Goal: Information Seeking & Learning: Check status

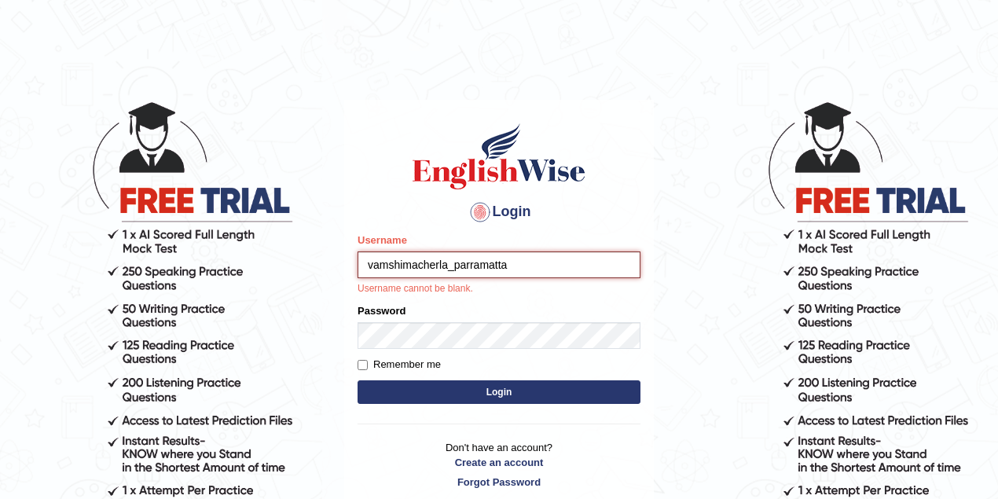
drag, startPoint x: 0, startPoint y: 0, endPoint x: 393, endPoint y: 264, distance: 473.3
click at [393, 264] on input "vamshimacherla_parramatta" at bounding box center [499, 264] width 283 height 27
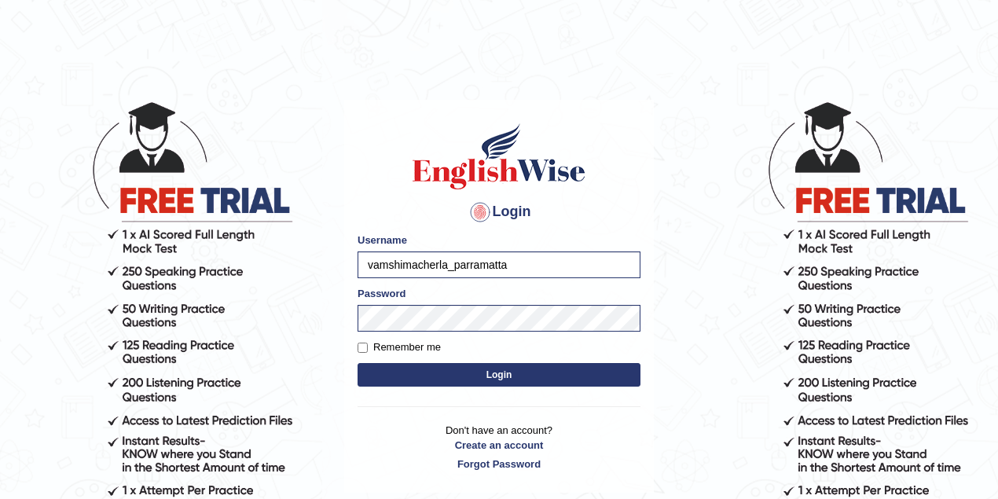
click at [467, 369] on button "Login" at bounding box center [499, 375] width 283 height 24
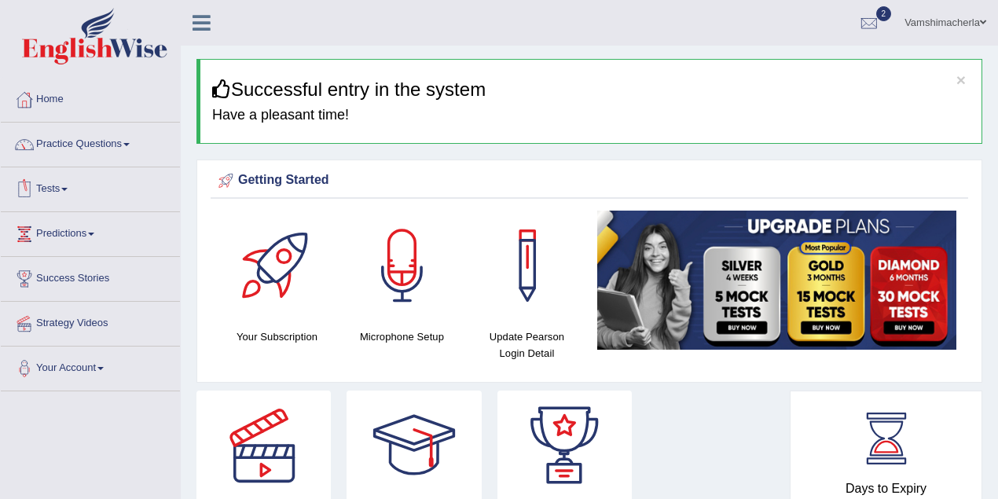
click at [90, 157] on link "Practice Questions" at bounding box center [90, 142] width 179 height 39
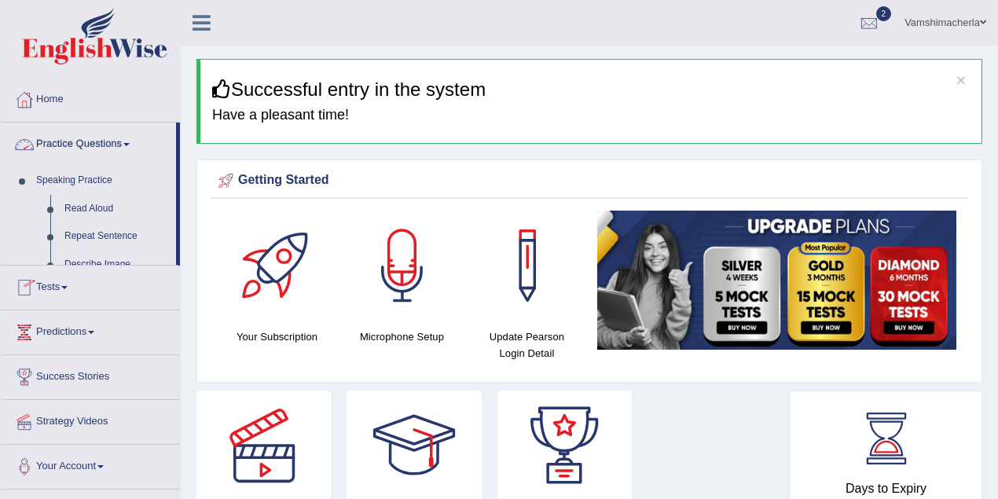
click at [83, 152] on link "Practice Questions" at bounding box center [88, 142] width 175 height 39
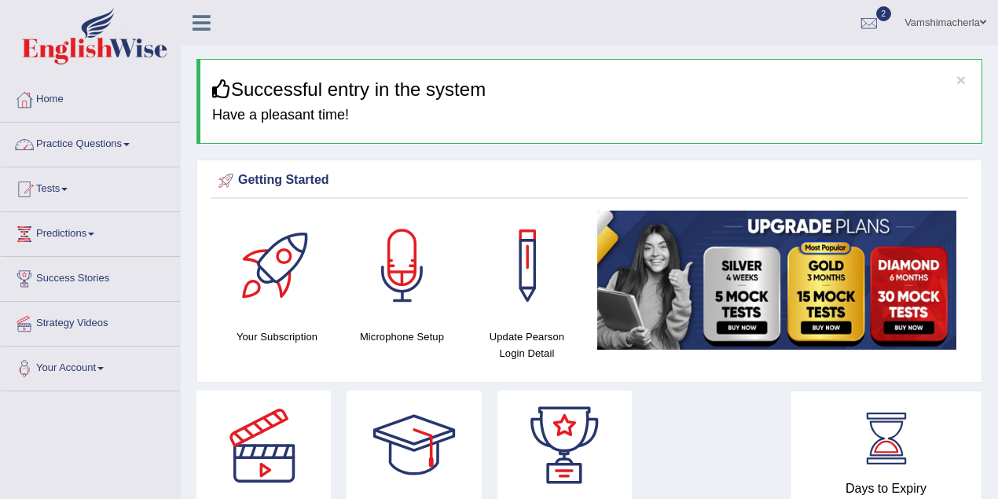
click at [68, 196] on link "Tests" at bounding box center [90, 186] width 179 height 39
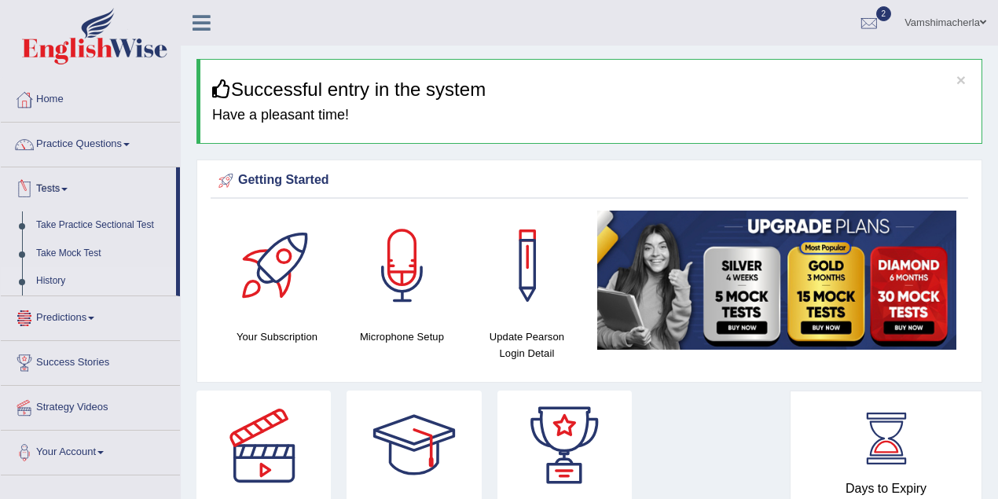
click at [53, 288] on link "History" at bounding box center [102, 281] width 147 height 28
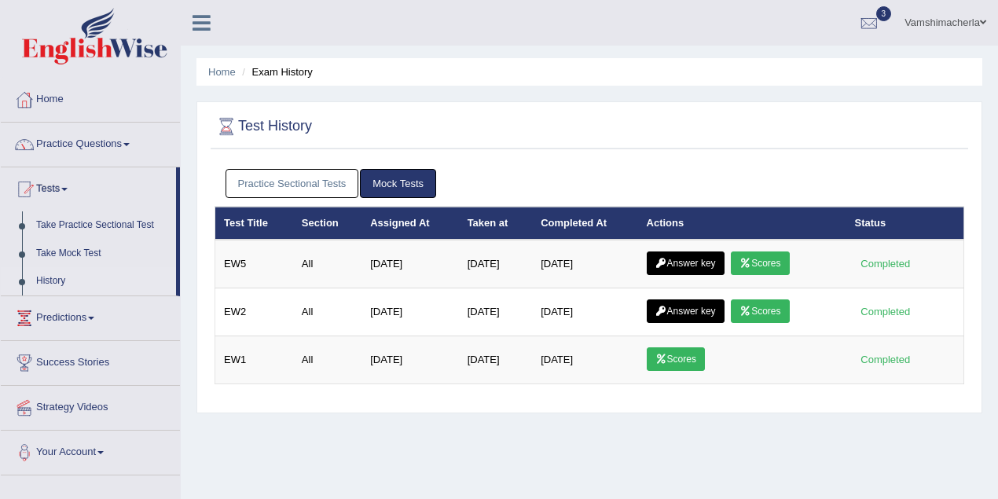
click at [778, 260] on link "Scores" at bounding box center [760, 263] width 58 height 24
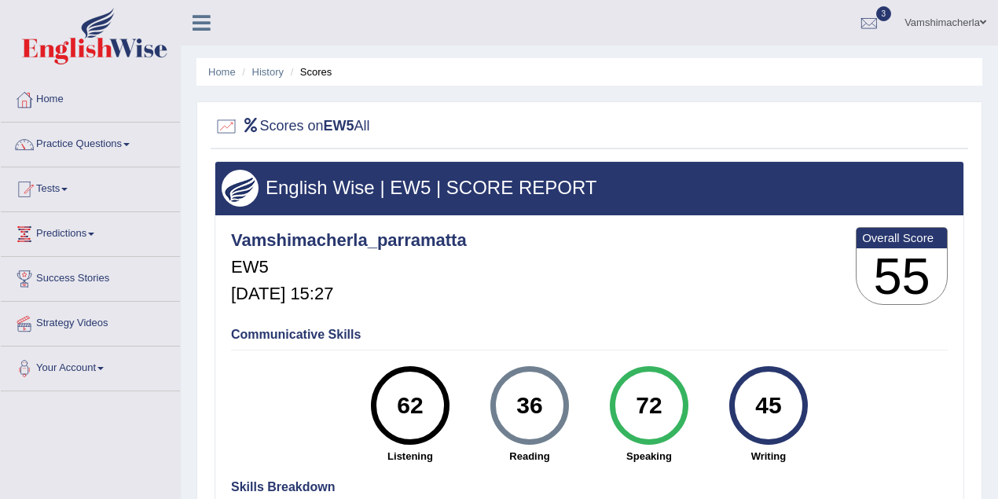
scroll to position [69, 0]
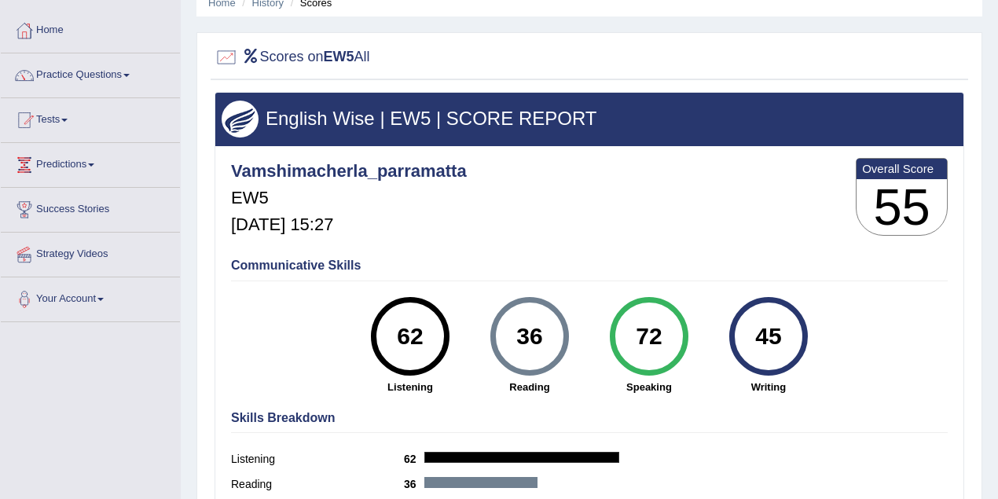
drag, startPoint x: 545, startPoint y: 335, endPoint x: 515, endPoint y: 329, distance: 30.4
click at [515, 329] on div "36" at bounding box center [529, 336] width 57 height 66
drag, startPoint x: 785, startPoint y: 327, endPoint x: 742, endPoint y: 327, distance: 43.2
click at [742, 327] on div "45" at bounding box center [767, 336] width 57 height 66
drag, startPoint x: 544, startPoint y: 331, endPoint x: 508, endPoint y: 330, distance: 36.2
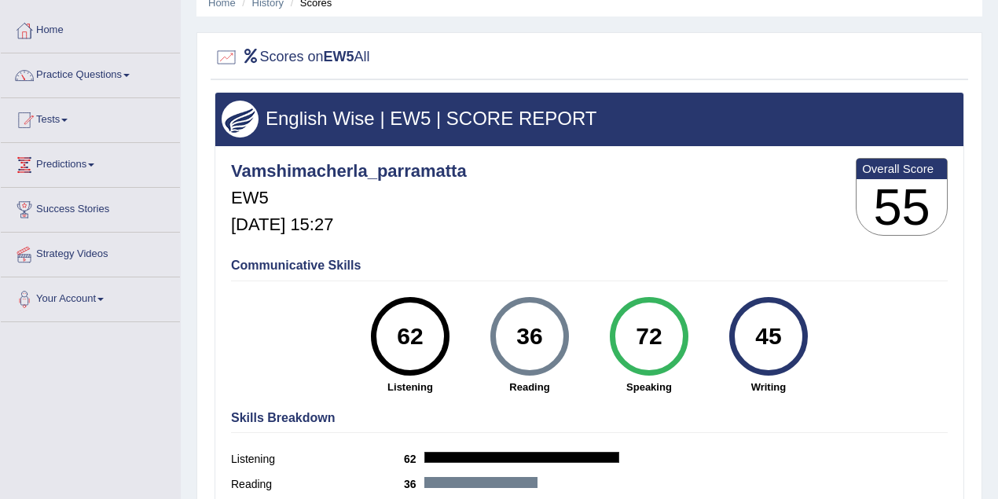
click at [508, 330] on div "36" at bounding box center [529, 336] width 57 height 66
drag, startPoint x: 784, startPoint y: 336, endPoint x: 724, endPoint y: 336, distance: 60.5
click at [724, 336] on div "45 Writing" at bounding box center [768, 345] width 119 height 97
drag, startPoint x: 541, startPoint y: 336, endPoint x: 506, endPoint y: 335, distance: 34.6
click at [506, 335] on div "36" at bounding box center [529, 336] width 57 height 66
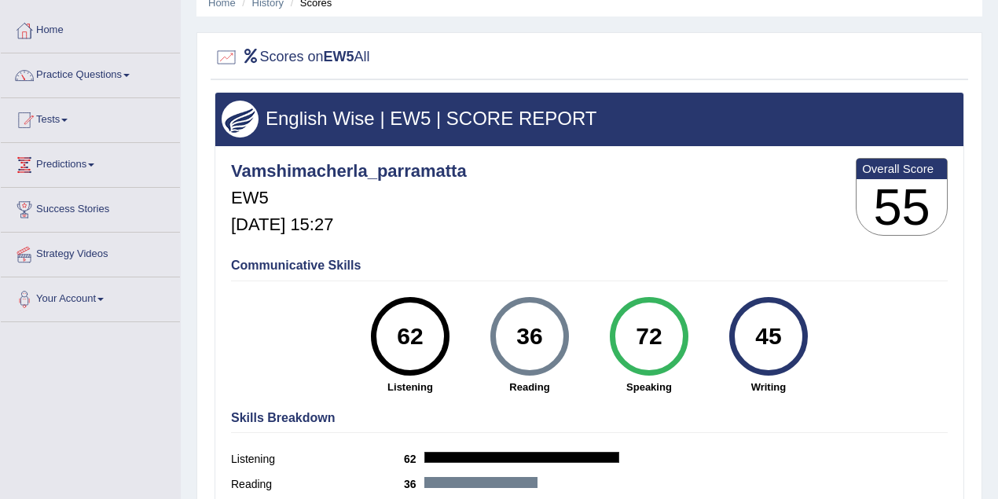
drag, startPoint x: 788, startPoint y: 334, endPoint x: 747, endPoint y: 335, distance: 40.9
click at [747, 335] on div "45" at bounding box center [767, 336] width 57 height 66
drag, startPoint x: 546, startPoint y: 338, endPoint x: 516, endPoint y: 337, distance: 29.9
click at [516, 337] on div "36" at bounding box center [529, 336] width 57 height 66
click at [751, 330] on div "45" at bounding box center [767, 336] width 57 height 66
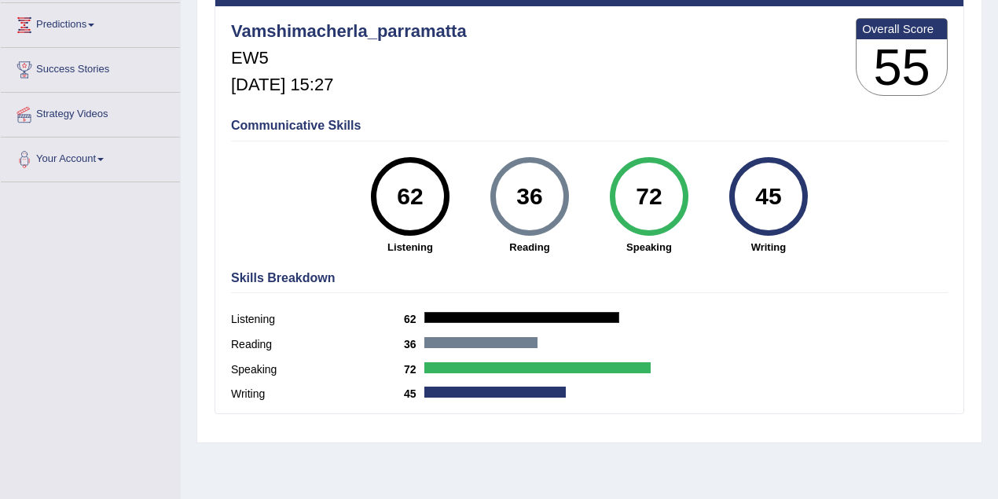
scroll to position [0, 0]
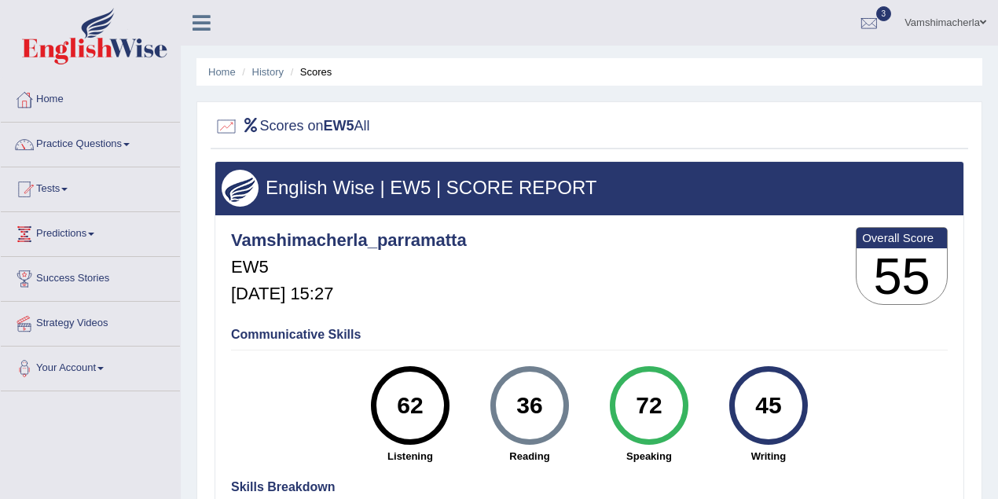
drag, startPoint x: 669, startPoint y: 412, endPoint x: 625, endPoint y: 413, distance: 44.8
click at [625, 411] on div "72" at bounding box center [648, 405] width 57 height 66
drag, startPoint x: 426, startPoint y: 403, endPoint x: 398, endPoint y: 405, distance: 28.3
click at [398, 405] on div "62" at bounding box center [409, 405] width 57 height 66
drag, startPoint x: 657, startPoint y: 409, endPoint x: 618, endPoint y: 409, distance: 39.3
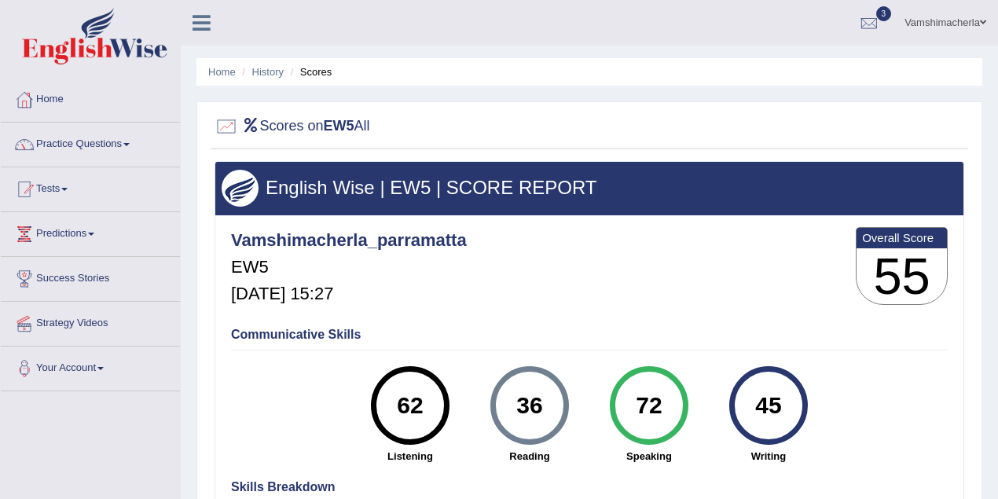
click at [618, 409] on div "72" at bounding box center [649, 405] width 79 height 79
drag, startPoint x: 553, startPoint y: 405, endPoint x: 504, endPoint y: 405, distance: 48.7
click at [504, 405] on div "36" at bounding box center [529, 405] width 57 height 66
drag, startPoint x: 789, startPoint y: 402, endPoint x: 742, endPoint y: 402, distance: 47.1
click at [742, 402] on div "45" at bounding box center [767, 405] width 57 height 66
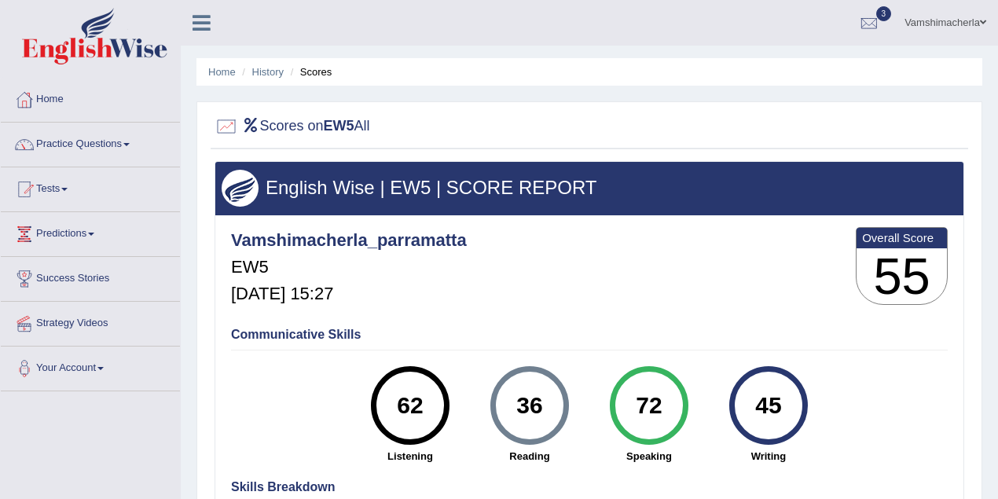
drag, startPoint x: 550, startPoint y: 406, endPoint x: 476, endPoint y: 399, distance: 74.2
click at [476, 401] on div "36 Reading" at bounding box center [529, 414] width 119 height 97
click at [263, 76] on link "History" at bounding box center [267, 72] width 31 height 12
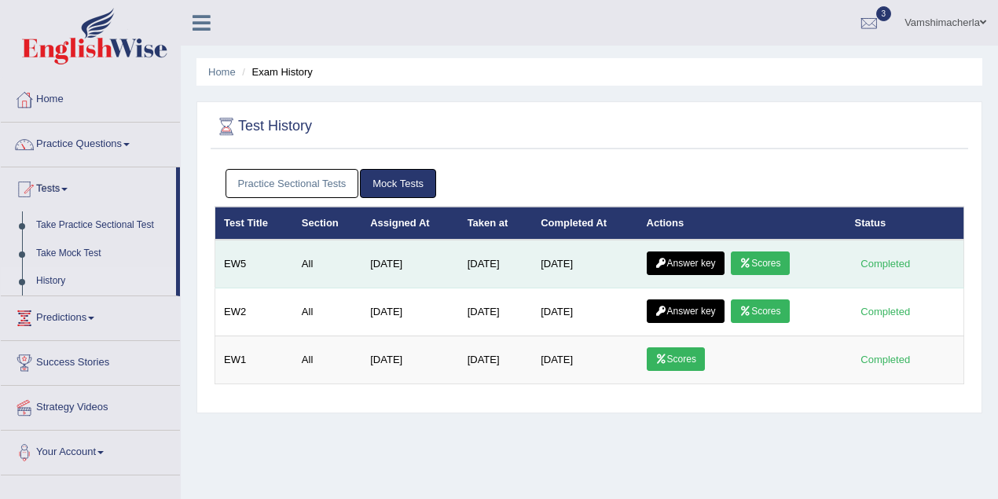
click at [710, 265] on link "Answer key" at bounding box center [686, 263] width 78 height 24
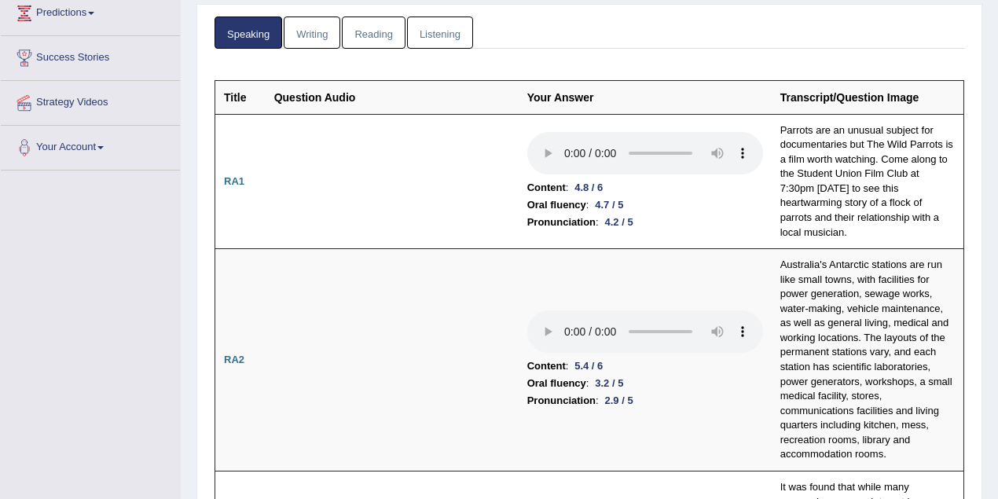
scroll to position [148, 0]
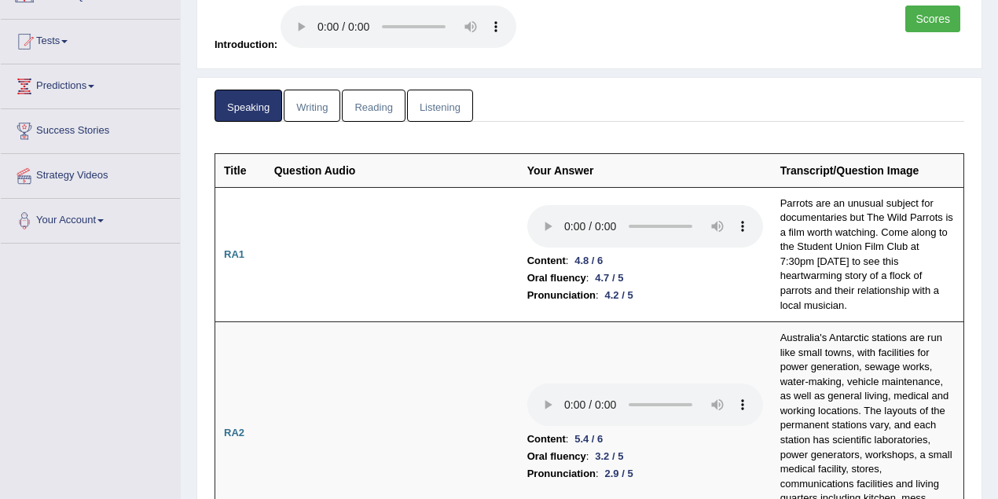
click at [391, 112] on link "Reading" at bounding box center [373, 106] width 63 height 32
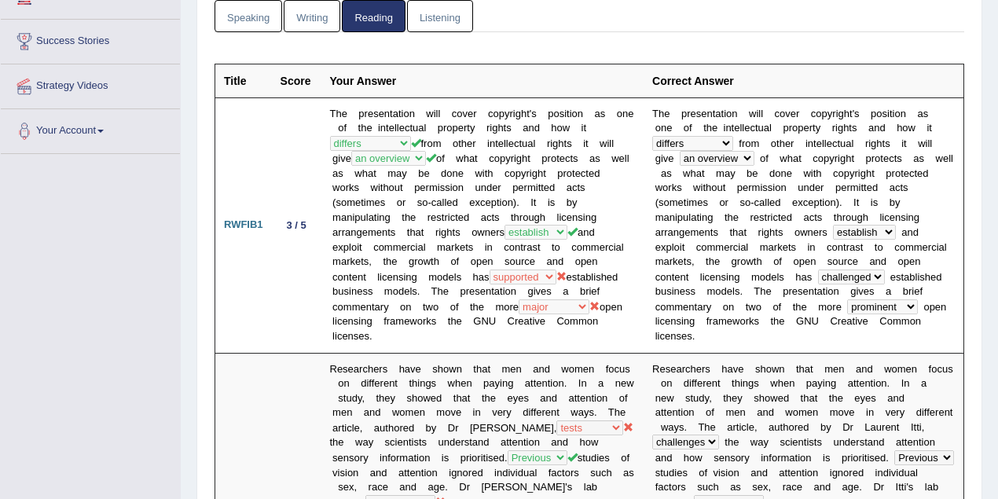
scroll to position [288, 0]
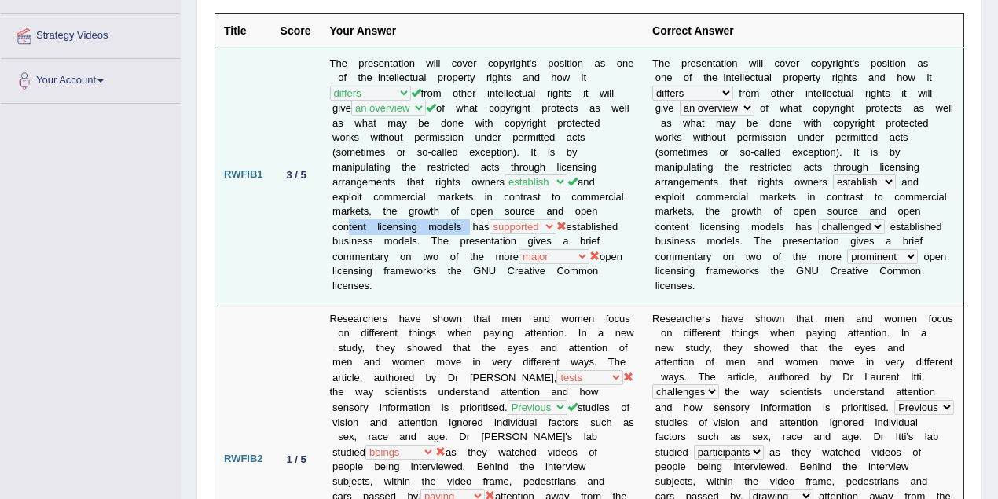
drag, startPoint x: 464, startPoint y: 218, endPoint x: 338, endPoint y: 222, distance: 125.8
click at [338, 222] on td "The presentation will cover copyright's position as one of the intellectual pro…" at bounding box center [482, 174] width 323 height 255
drag, startPoint x: 387, startPoint y: 206, endPoint x: 490, endPoint y: 217, distance: 104.3
click at [490, 217] on td "The presentation will cover copyright's position as one of the intellectual pro…" at bounding box center [482, 174] width 323 height 255
drag, startPoint x: 575, startPoint y: 222, endPoint x: 420, endPoint y: 233, distance: 156.0
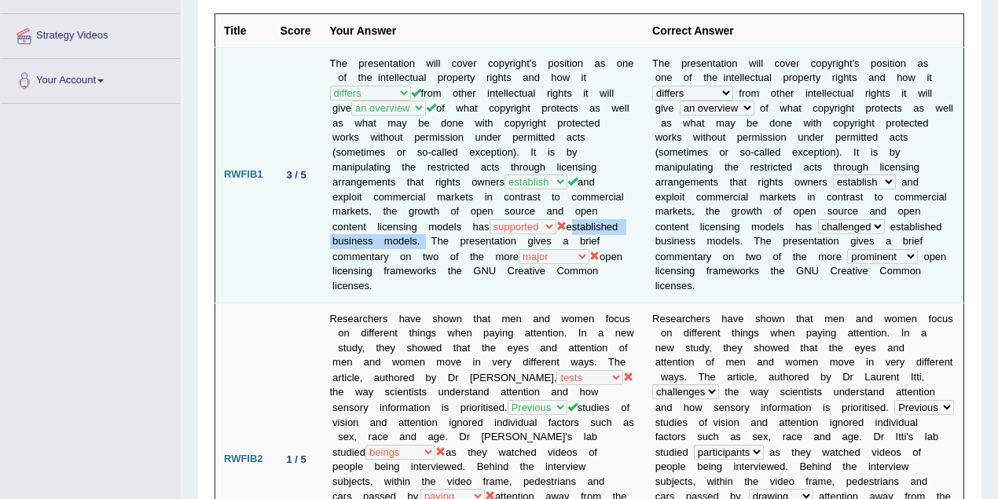
click at [420, 233] on td "The presentation will cover copyright's position as one of the intellectual pro…" at bounding box center [482, 174] width 323 height 255
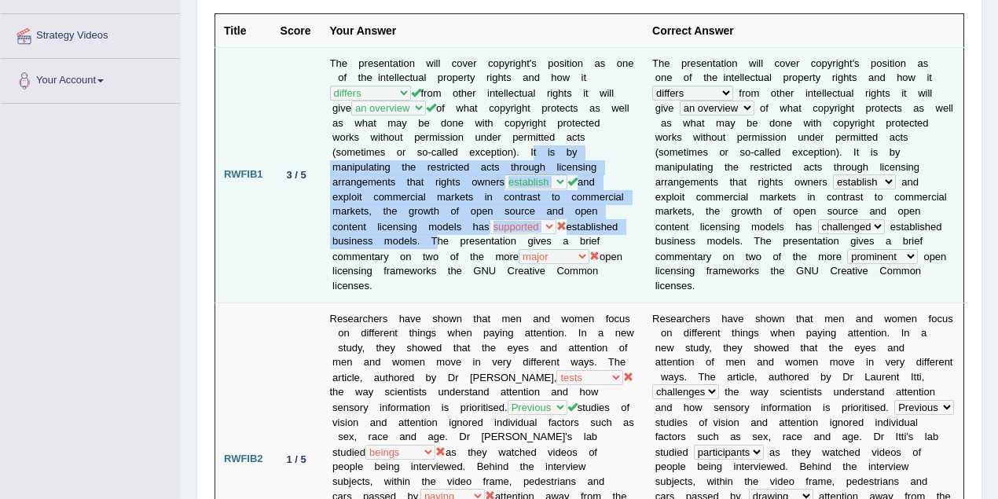
drag, startPoint x: 526, startPoint y: 148, endPoint x: 427, endPoint y: 238, distance: 134.6
click at [427, 238] on td "The presentation will cover copyright's position as one of the intellectual pro…" at bounding box center [482, 174] width 323 height 255
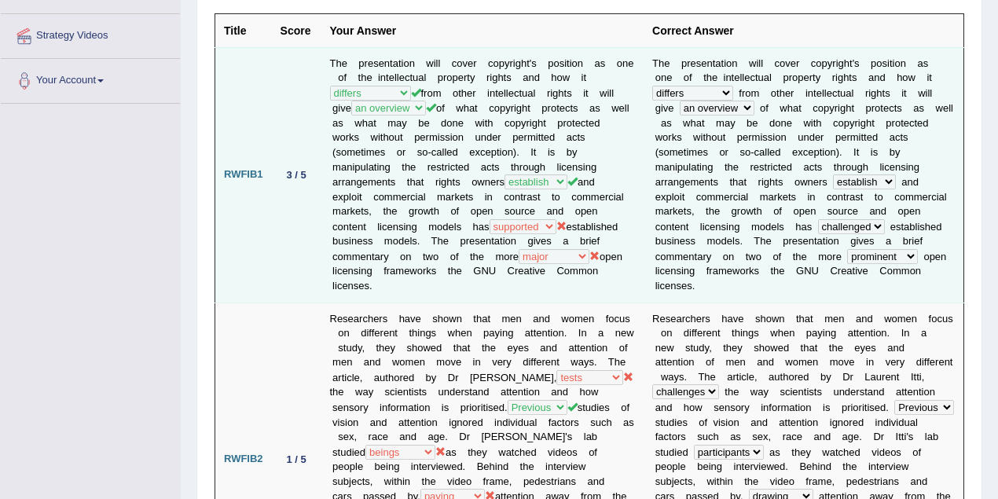
click at [305, 211] on td "3 / 5" at bounding box center [297, 174] width 50 height 255
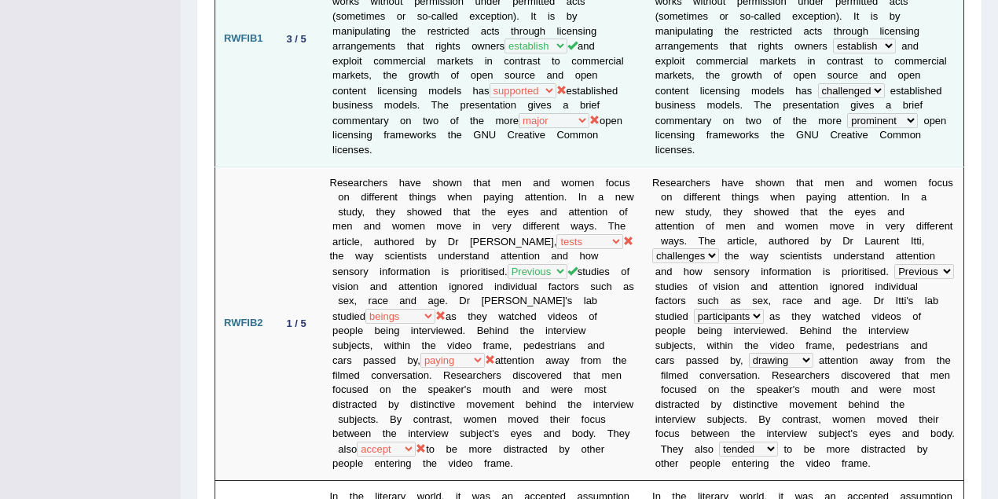
scroll to position [497, 0]
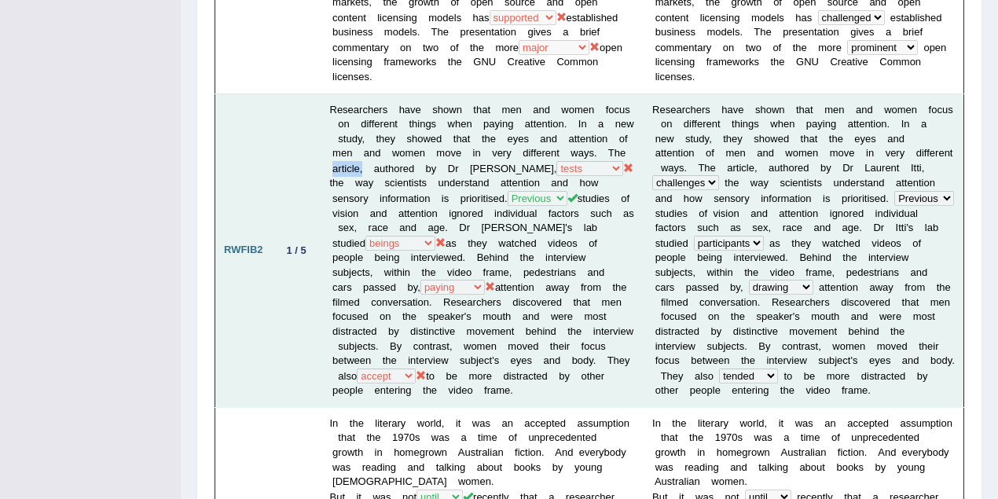
drag, startPoint x: 332, startPoint y: 160, endPoint x: 361, endPoint y: 163, distance: 30.0
click at [361, 163] on td "Researchers have shown that men and women focus on different things when paying…" at bounding box center [482, 251] width 323 height 314
drag, startPoint x: 457, startPoint y: 192, endPoint x: 605, endPoint y: 141, distance: 156.0
click at [605, 141] on td "Researchers have shown that men and women focus on different things when paying…" at bounding box center [482, 251] width 323 height 314
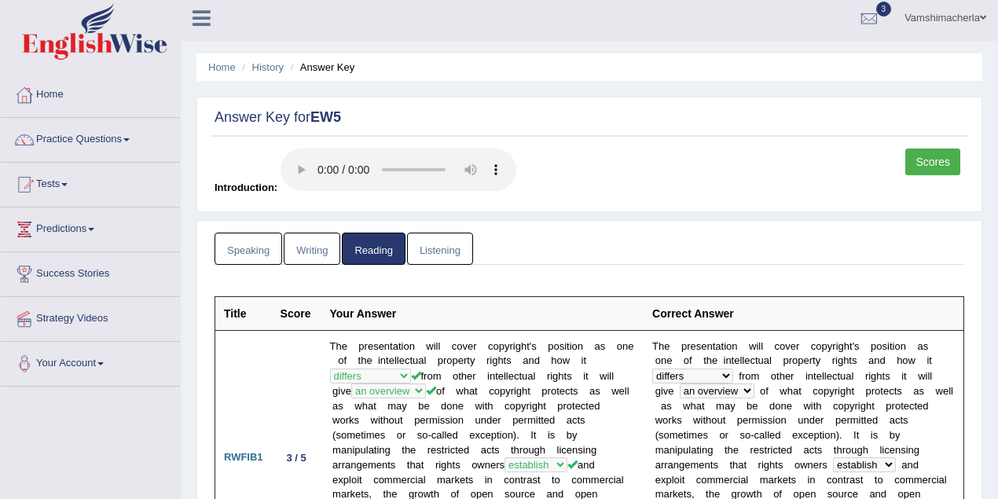
scroll to position [0, 0]
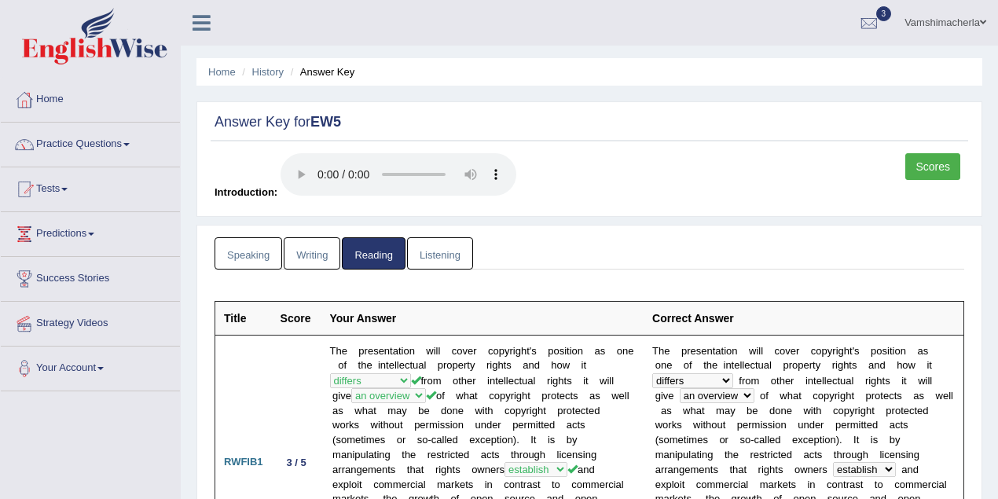
click at [310, 248] on link "Writing" at bounding box center [312, 253] width 57 height 32
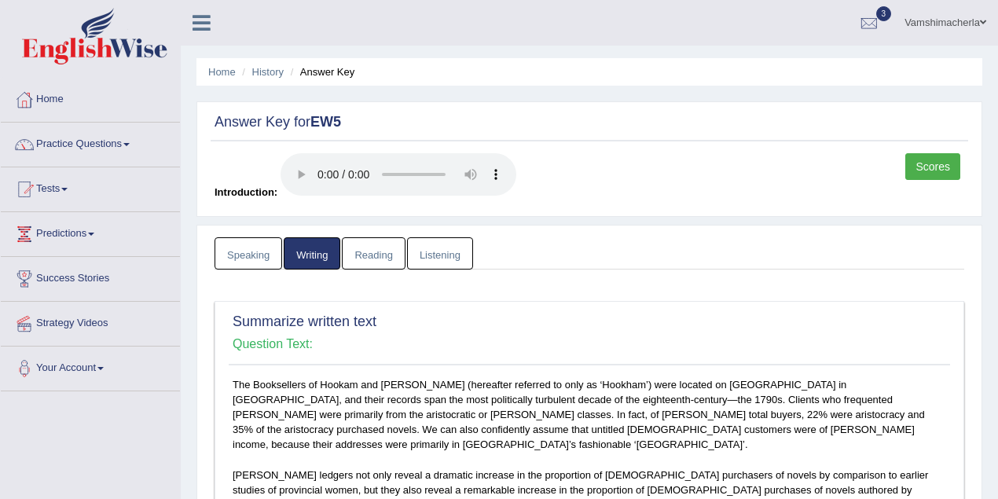
scroll to position [349, 0]
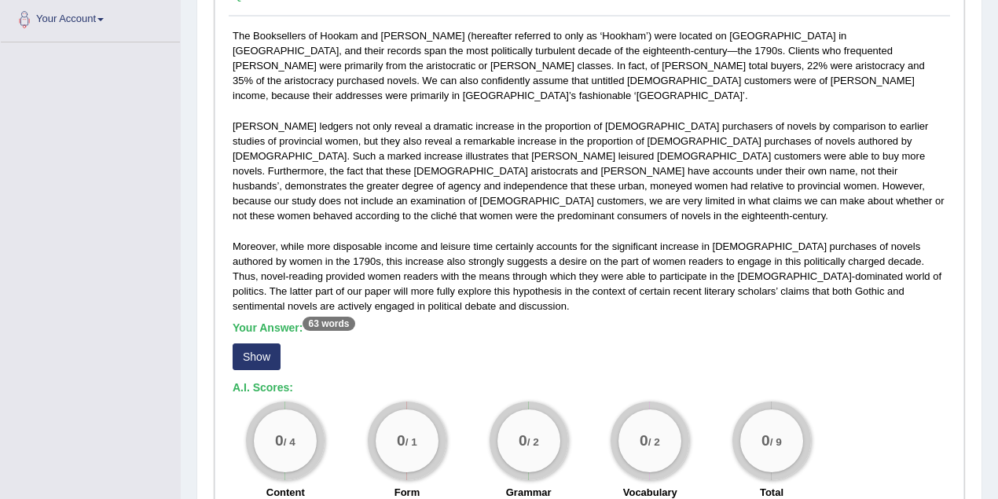
click at [270, 343] on button "Show" at bounding box center [257, 356] width 48 height 27
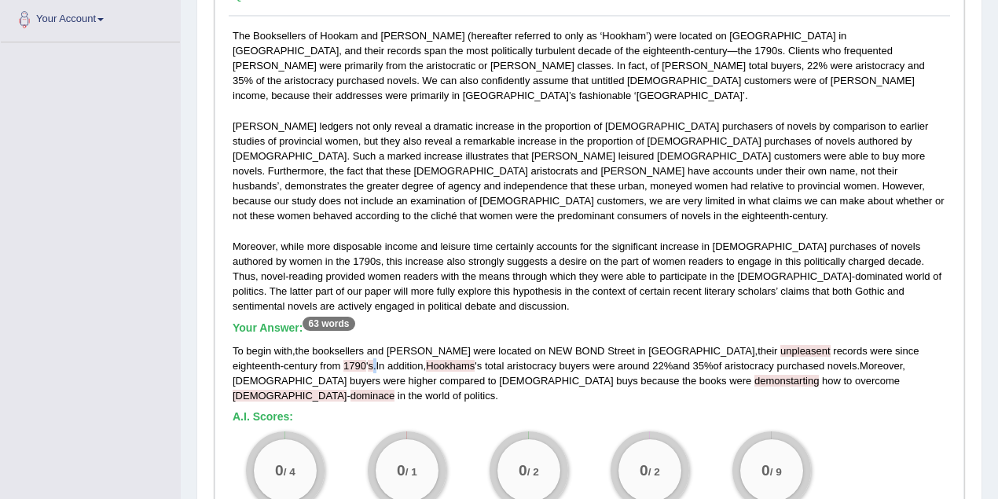
click at [259, 343] on div "To begin with , the booksellers and carpenter were located on NEW BOND Street i…" at bounding box center [589, 373] width 713 height 60
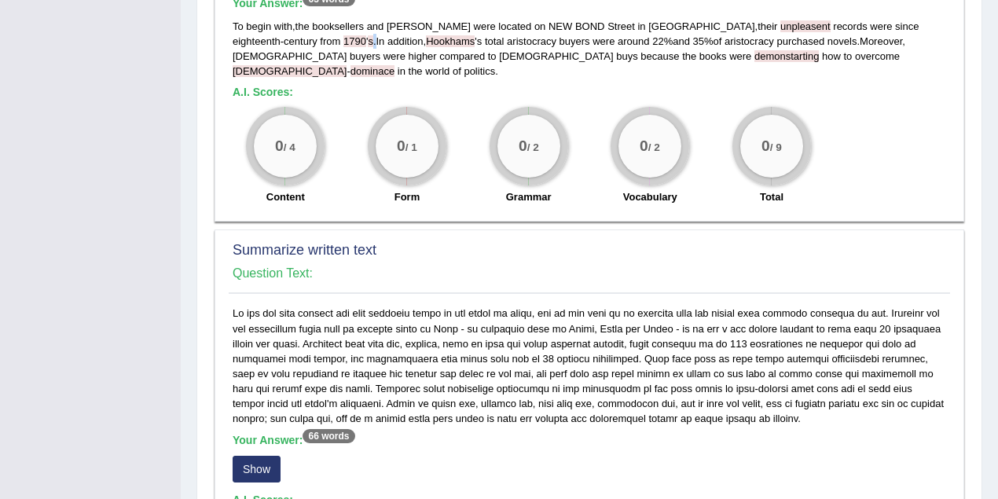
scroll to position [768, 0]
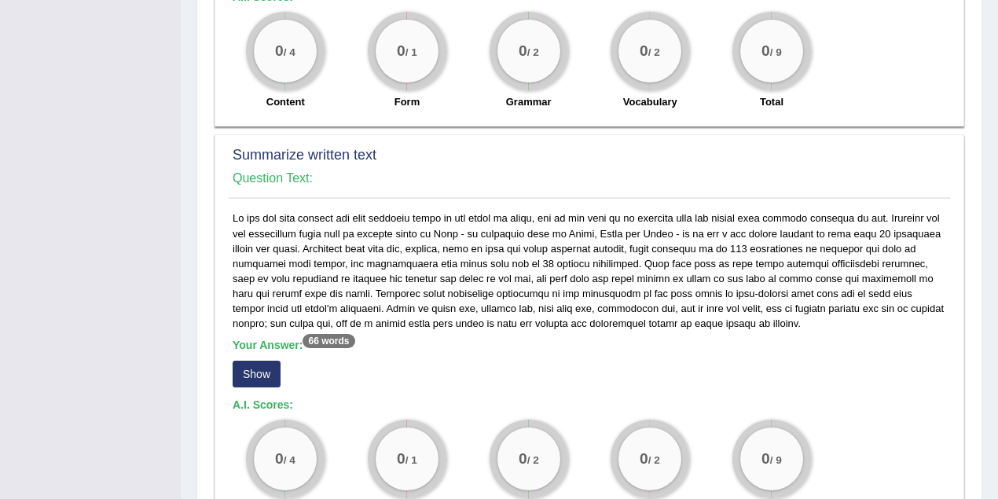
click at [263, 361] on button "Show" at bounding box center [257, 374] width 48 height 27
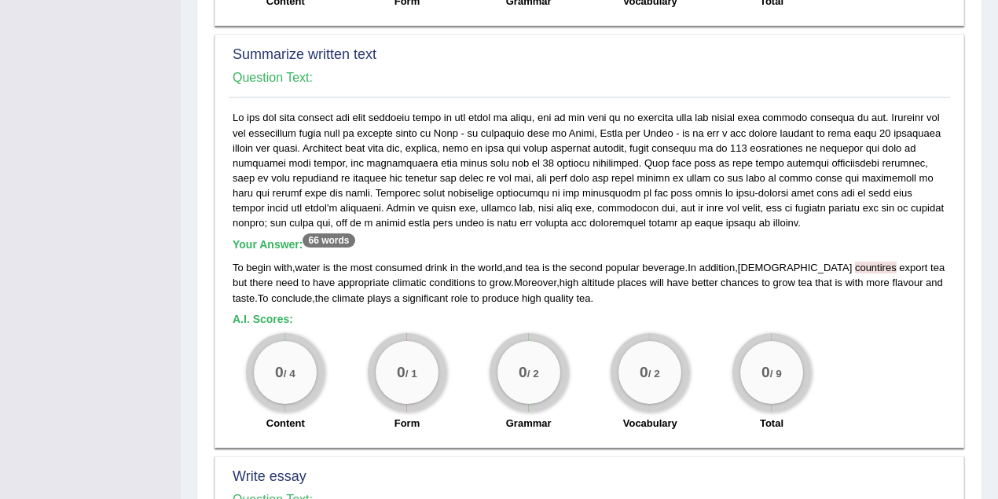
scroll to position [1260, 0]
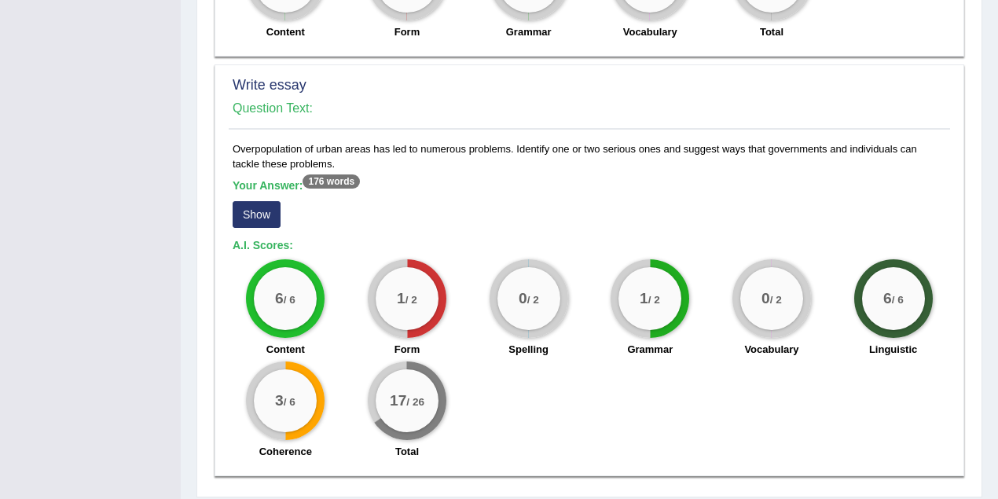
click at [266, 201] on button "Show" at bounding box center [257, 214] width 48 height 27
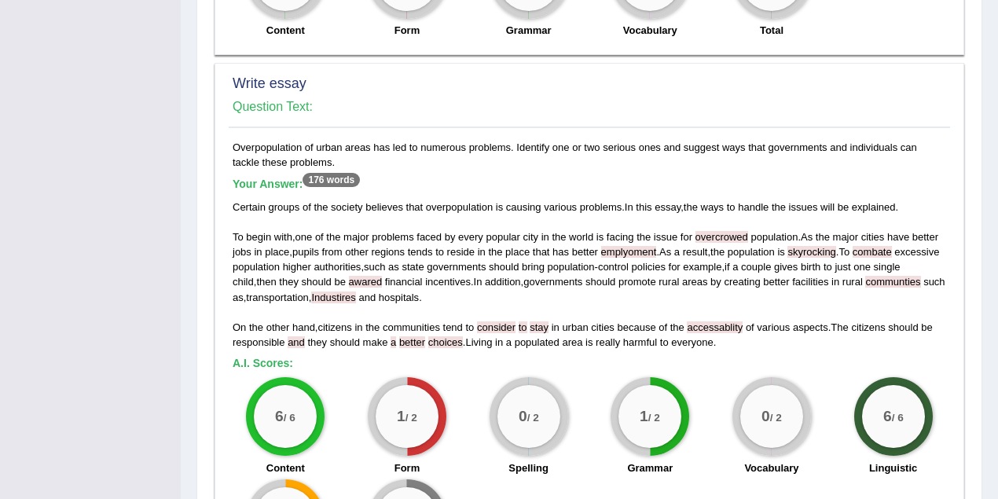
scroll to position [1292, 0]
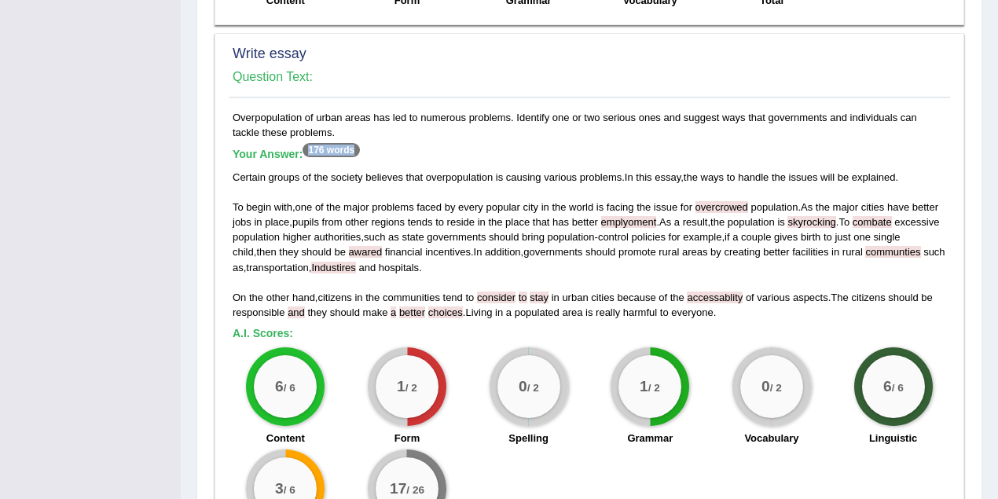
drag, startPoint x: 313, startPoint y: 99, endPoint x: 365, endPoint y: 101, distance: 52.7
click at [365, 148] on h5 "Your Answer: 176 words" at bounding box center [589, 155] width 713 height 14
click at [409, 179] on div "Certain groups of the society believes that overpopulation is causing various p…" at bounding box center [589, 245] width 713 height 150
click at [715, 270] on div "Certain groups of the society believes that overpopulation is causing various p…" at bounding box center [589, 245] width 713 height 150
click at [724, 262] on div "Certain groups of the society believes that overpopulation is causing various p…" at bounding box center [589, 245] width 713 height 150
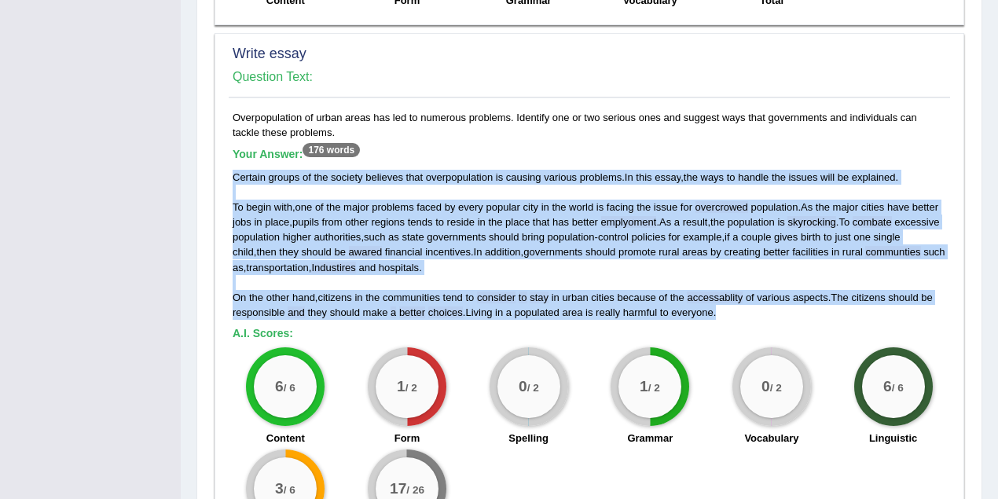
drag, startPoint x: 724, startPoint y: 262, endPoint x: 230, endPoint y: 126, distance: 511.8
click at [230, 126] on div "Overpopulation of urban areas has led to numerous problems. Identify one or two…" at bounding box center [589, 333] width 721 height 446
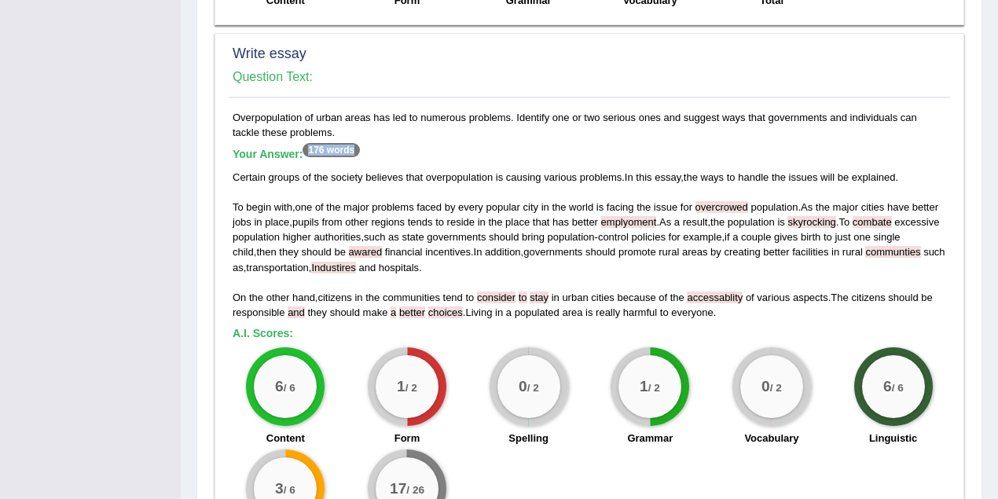
drag, startPoint x: 311, startPoint y: 102, endPoint x: 354, endPoint y: 102, distance: 43.2
click at [354, 143] on sup "176 words" at bounding box center [331, 150] width 57 height 14
click at [463, 171] on span "overpopulation" at bounding box center [459, 177] width 67 height 12
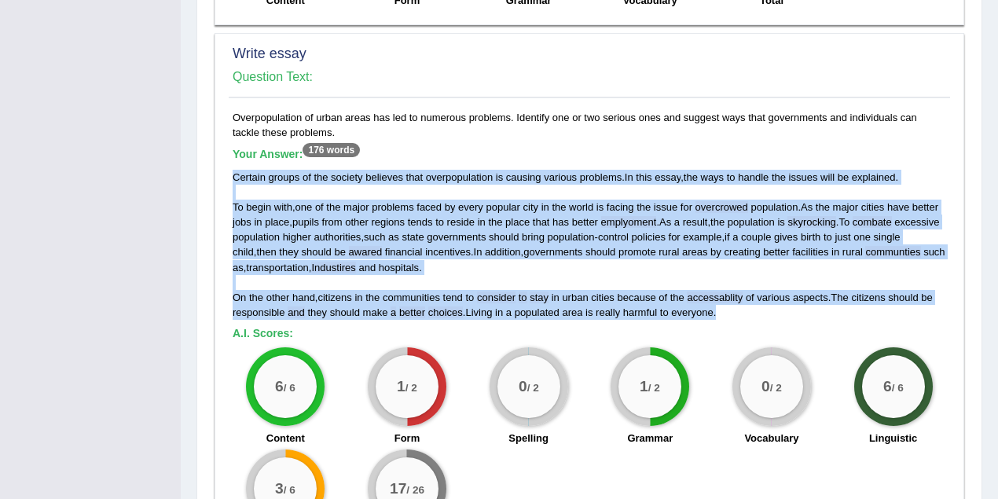
drag, startPoint x: 732, startPoint y: 267, endPoint x: 228, endPoint y: 134, distance: 521.1
click at [229, 134] on div "Overpopulation of urban areas has led to numerous problems. Identify one or two…" at bounding box center [589, 333] width 721 height 446
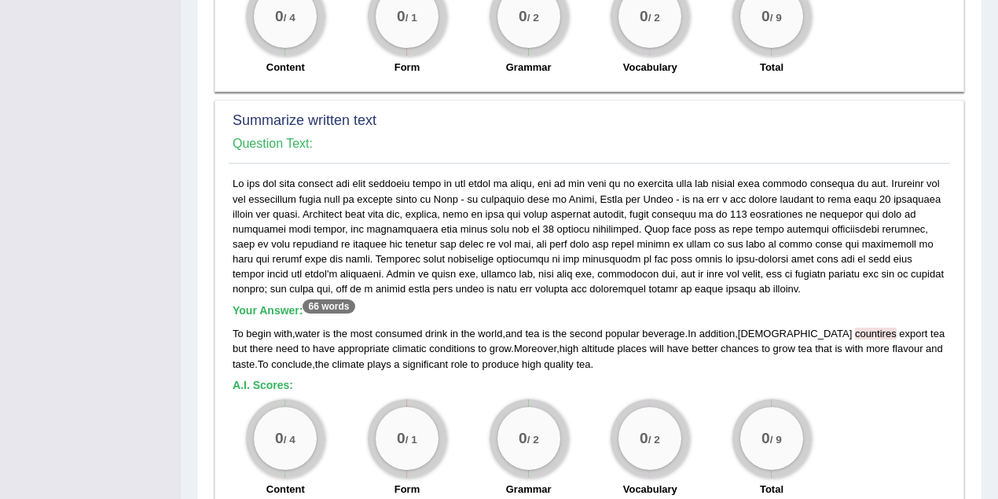
scroll to position [1223, 0]
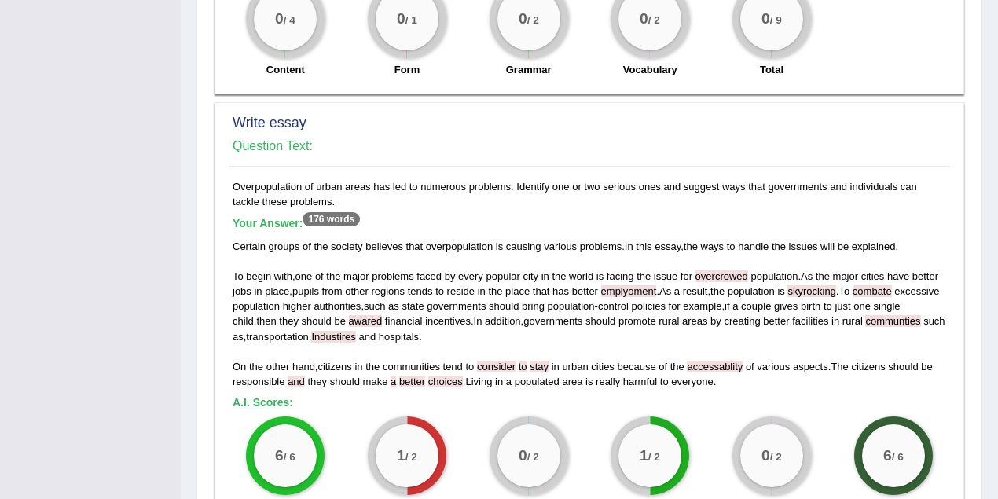
click at [541, 217] on h5 "Your Answer: 176 words" at bounding box center [589, 224] width 713 height 14
drag, startPoint x: 300, startPoint y: 203, endPoint x: 292, endPoint y: 201, distance: 8.0
click at [292, 239] on div "Certain groups of the society believes that overpopulation is causing various p…" at bounding box center [589, 314] width 713 height 150
click at [398, 239] on div "Certain groups of the society believes that overpopulation is causing various p…" at bounding box center [589, 314] width 713 height 150
drag, startPoint x: 620, startPoint y: 203, endPoint x: 586, endPoint y: 200, distance: 33.9
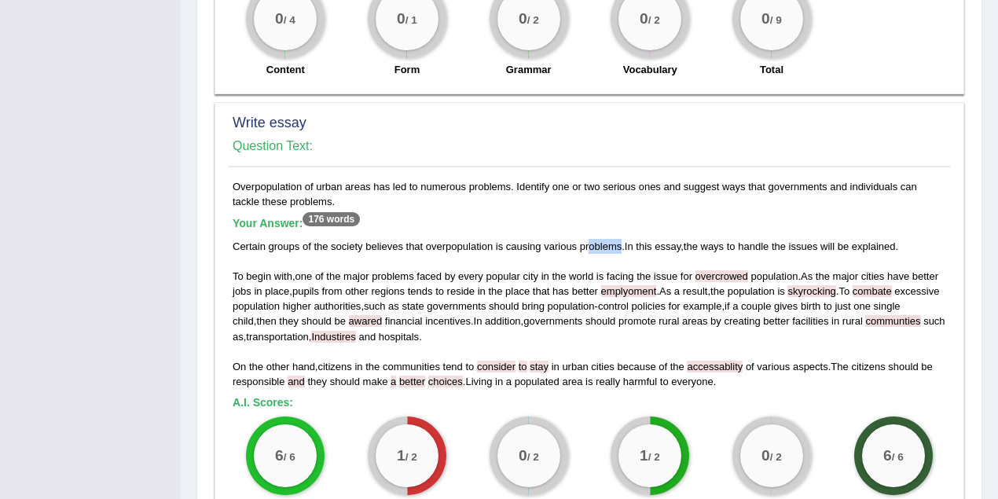
click at [586, 240] on span "problems" at bounding box center [601, 246] width 42 height 12
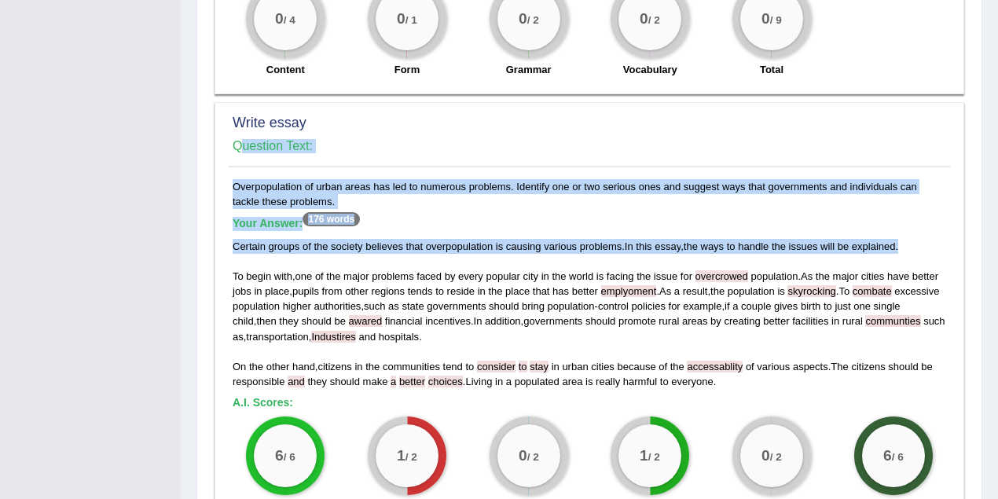
drag, startPoint x: 921, startPoint y: 196, endPoint x: 226, endPoint y: 208, distance: 694.7
click at [226, 208] on div "Write essay Question Text: Overpopulation of urban areas has led to numerous pr…" at bounding box center [590, 367] width 750 height 531
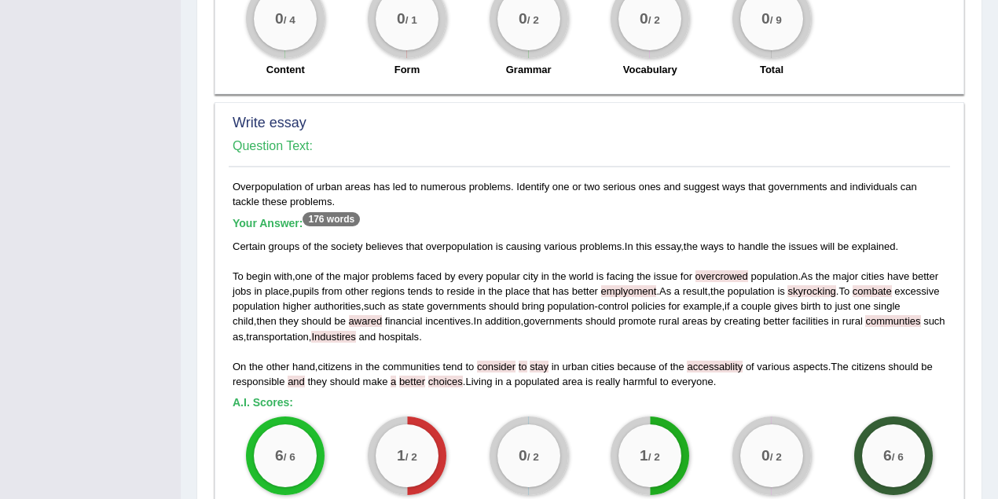
click at [277, 239] on div "Certain groups of the society believes that overpopulation is causing various p…" at bounding box center [589, 314] width 713 height 150
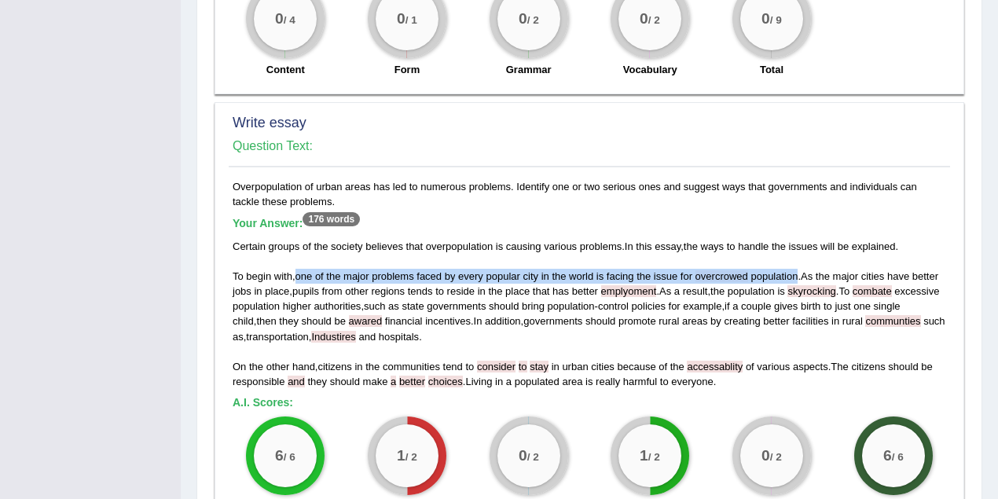
drag, startPoint x: 298, startPoint y: 228, endPoint x: 801, endPoint y: 229, distance: 502.9
click at [801, 239] on div "Certain groups of the society believes that overpopulation is causing various p…" at bounding box center [589, 314] width 713 height 150
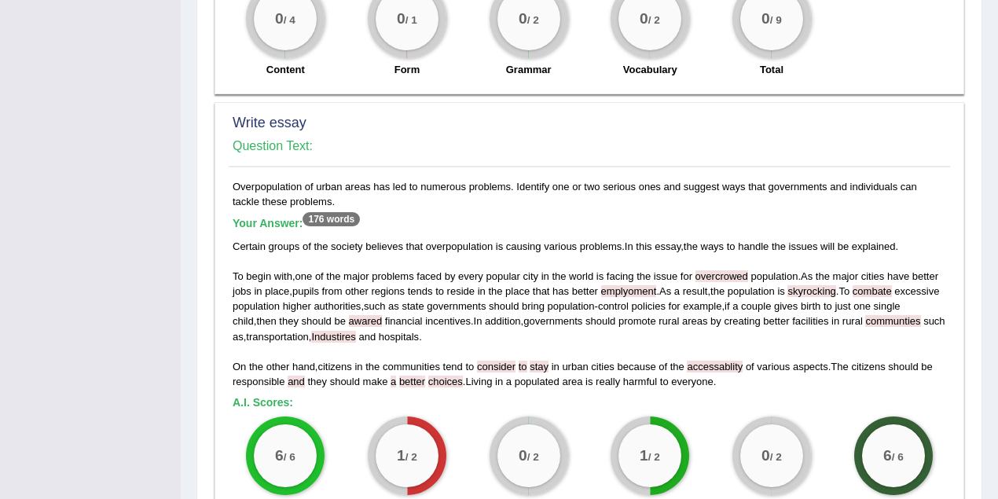
click at [737, 332] on div "Certain groups of the society believes that overpopulation is causing various p…" at bounding box center [589, 314] width 713 height 150
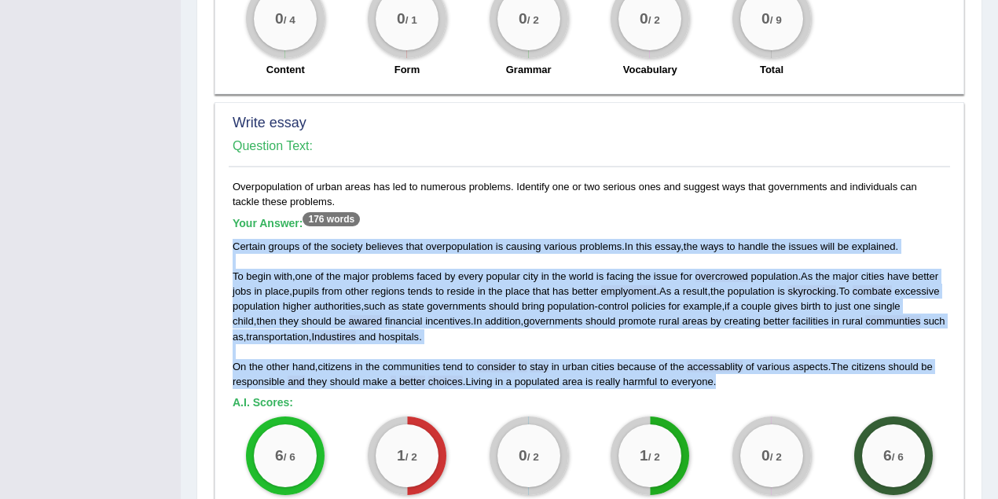
drag, startPoint x: 719, startPoint y: 338, endPoint x: 233, endPoint y: 204, distance: 503.6
click at [233, 239] on div "Certain groups of the society believes that overpopulation is causing various p…" at bounding box center [589, 314] width 713 height 150
drag, startPoint x: 229, startPoint y: 137, endPoint x: 313, endPoint y: 150, distance: 84.4
click at [313, 179] on div "Overpopulation of urban areas has led to numerous problems. Identify one or two…" at bounding box center [589, 402] width 721 height 446
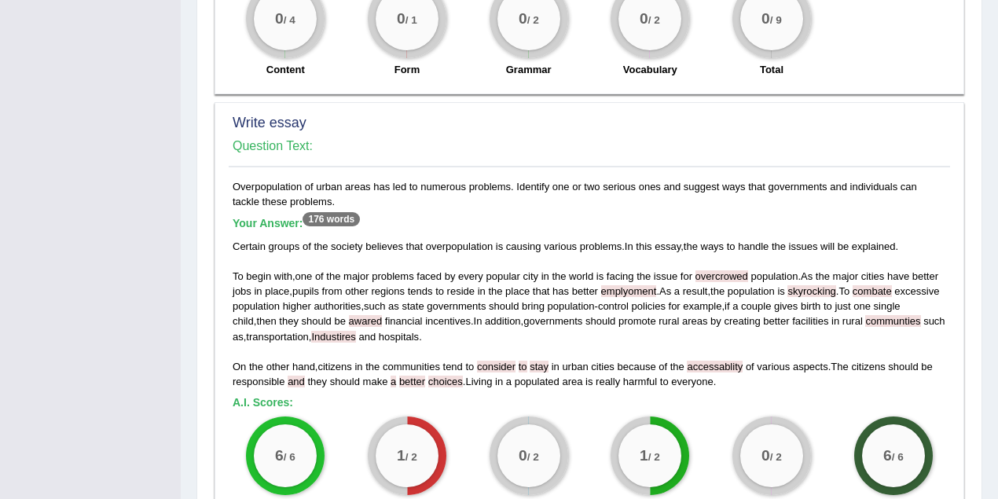
click at [503, 217] on h5 "Your Answer: 176 words" at bounding box center [589, 224] width 713 height 14
drag, startPoint x: 314, startPoint y: 154, endPoint x: 231, endPoint y: 135, distance: 85.4
click at [231, 179] on div "Overpopulation of urban areas has led to numerous problems. Identify one or two…" at bounding box center [589, 402] width 721 height 446
click at [709, 376] on span "everyone" at bounding box center [692, 382] width 42 height 12
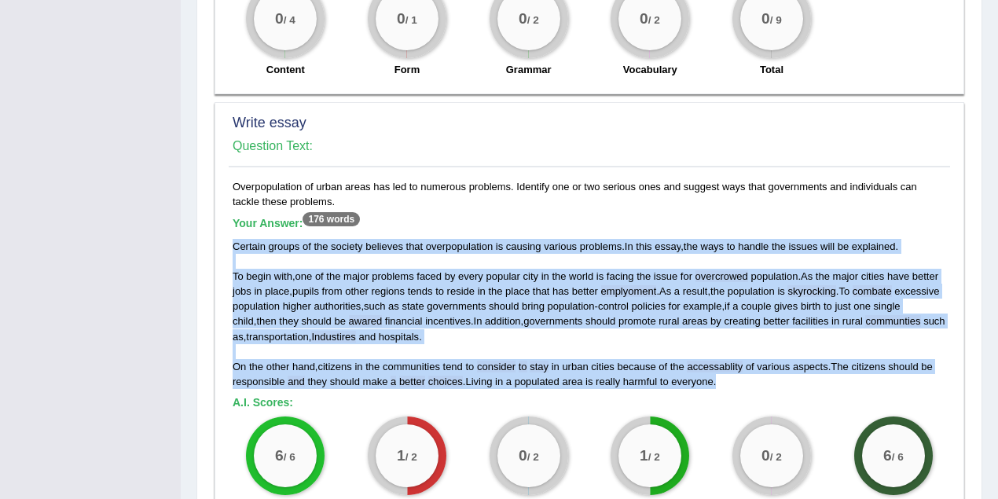
drag, startPoint x: 729, startPoint y: 335, endPoint x: 230, endPoint y: 196, distance: 518.0
click at [230, 196] on div "Overpopulation of urban areas has led to numerous problems. Identify one or two…" at bounding box center [589, 402] width 721 height 446
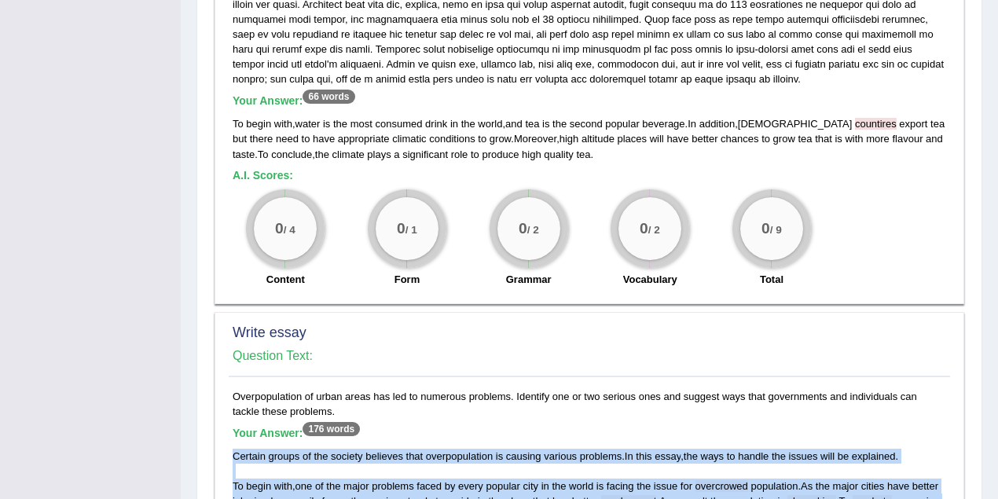
scroll to position [873, 0]
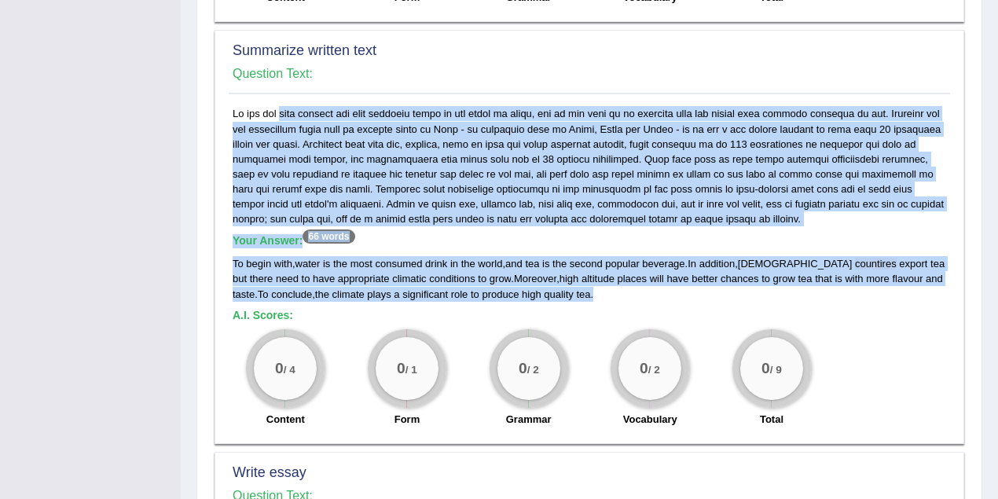
drag, startPoint x: 557, startPoint y: 248, endPoint x: 231, endPoint y: 63, distance: 374.7
click at [231, 106] on div "Your Answer: 66 words To begin with , water is the most consumed drink in the w…" at bounding box center [589, 270] width 721 height 329
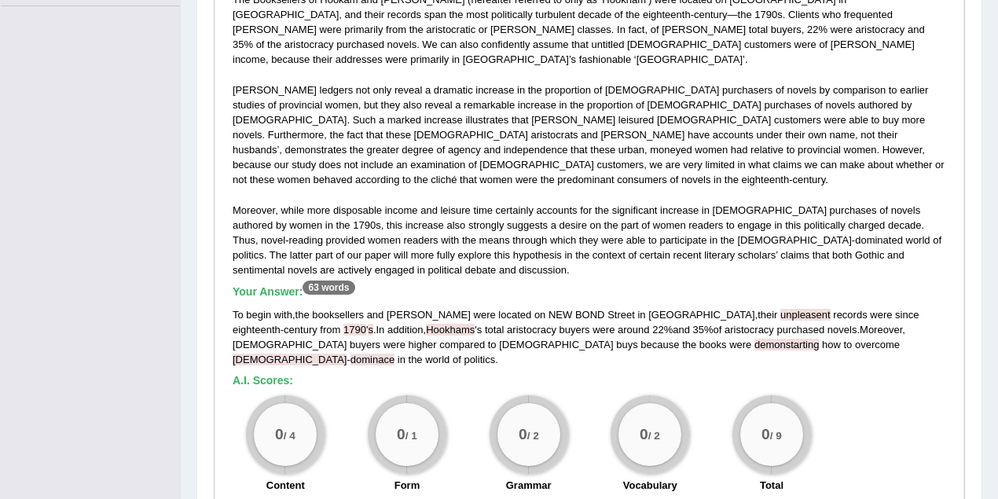
scroll to position [384, 0]
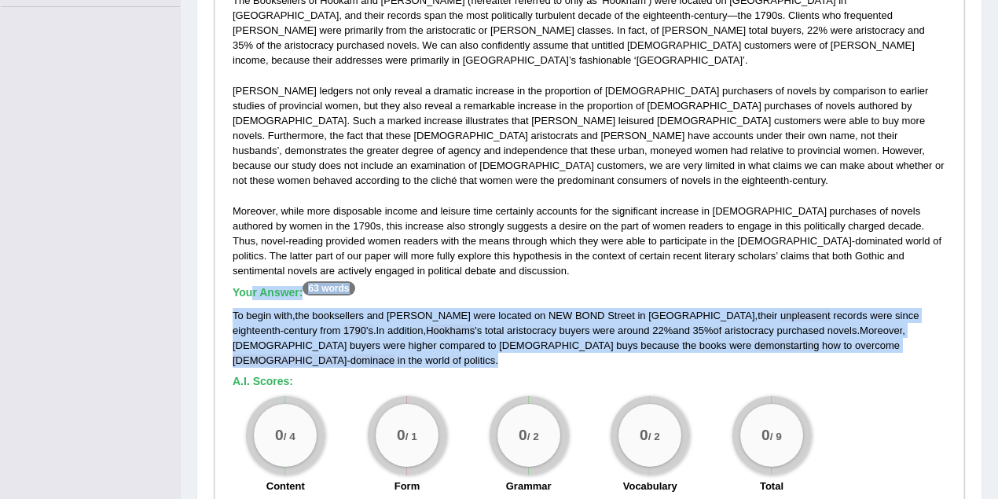
drag, startPoint x: 813, startPoint y: 316, endPoint x: 251, endPoint y: 259, distance: 564.6
click at [251, 286] on div "Your Answer: 63 words To begin with , the booksellers and carpenter were locate…" at bounding box center [589, 327] width 713 height 82
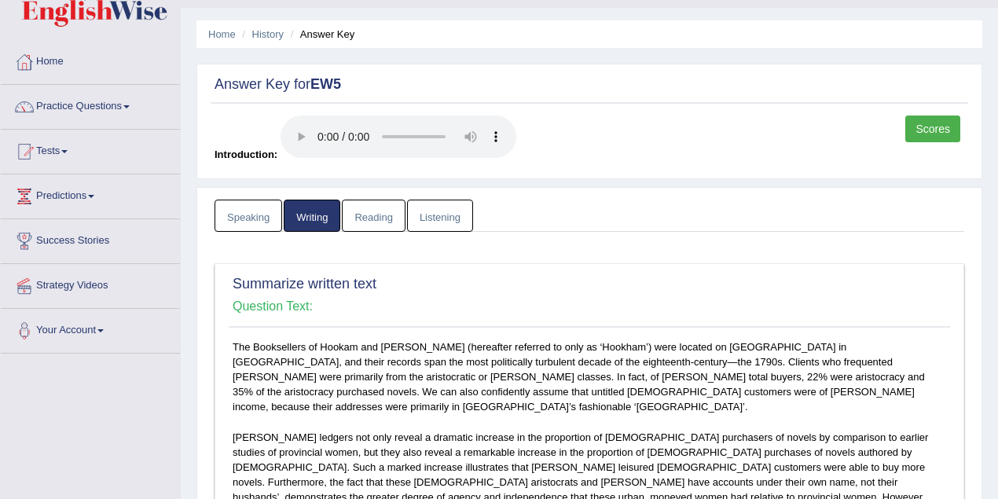
scroll to position [0, 0]
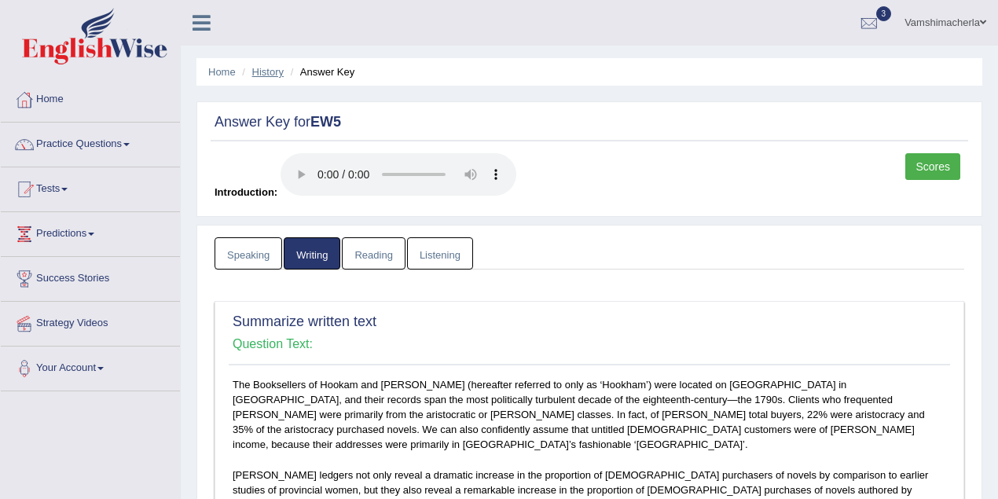
click at [272, 69] on link "History" at bounding box center [267, 72] width 31 height 12
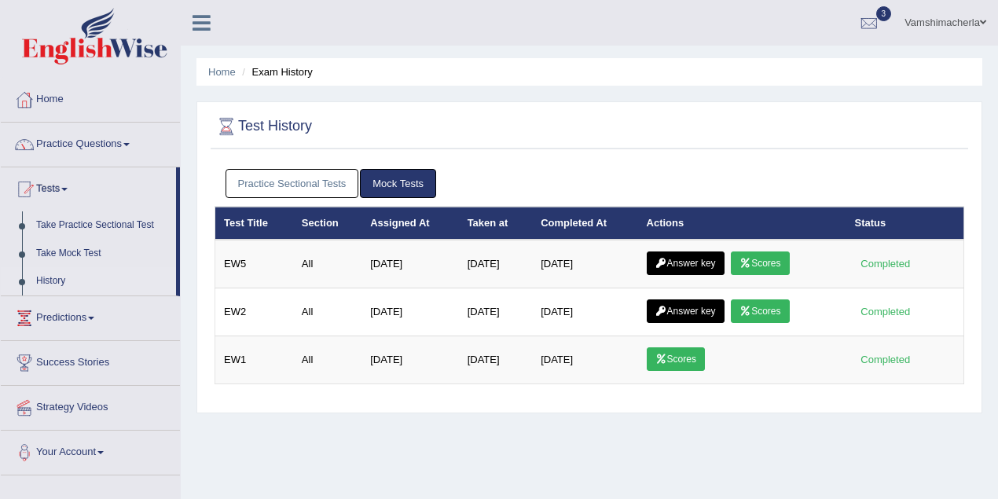
click at [783, 259] on link "Scores" at bounding box center [760, 263] width 58 height 24
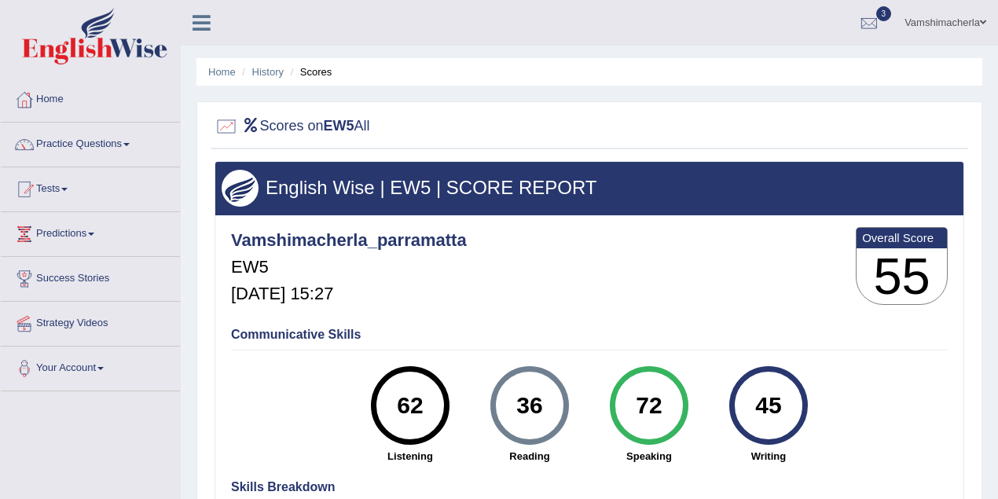
drag, startPoint x: 787, startPoint y: 409, endPoint x: 746, endPoint y: 414, distance: 41.2
click at [746, 414] on div "45" at bounding box center [767, 405] width 57 height 66
click at [812, 444] on div "45 Writing" at bounding box center [768, 414] width 119 height 97
drag, startPoint x: 786, startPoint y: 405, endPoint x: 759, endPoint y: 406, distance: 26.7
click at [759, 406] on div "45" at bounding box center [767, 405] width 57 height 66
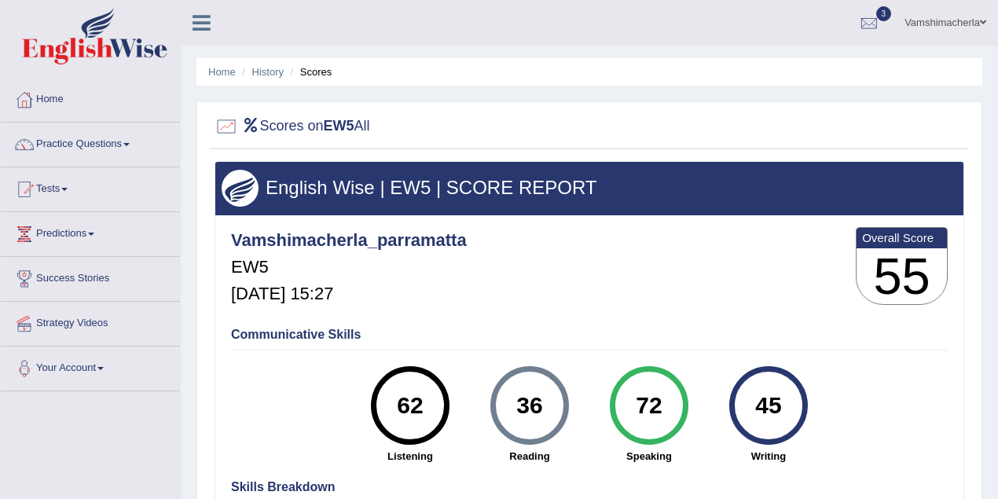
click at [868, 410] on div "Communicative Skills 62 Listening 36 [GEOGRAPHIC_DATA] 72 Speaking 45 Writing" at bounding box center [589, 394] width 724 height 149
drag, startPoint x: 781, startPoint y: 408, endPoint x: 751, endPoint y: 408, distance: 29.9
click at [751, 408] on div "45" at bounding box center [767, 405] width 57 height 66
click at [685, 280] on div "Vamshimacherla_parramatta EW5 [DATE] 15:27 Overall Score 55" at bounding box center [589, 270] width 724 height 94
click at [974, 20] on link "Vamshimacherla" at bounding box center [945, 20] width 105 height 41
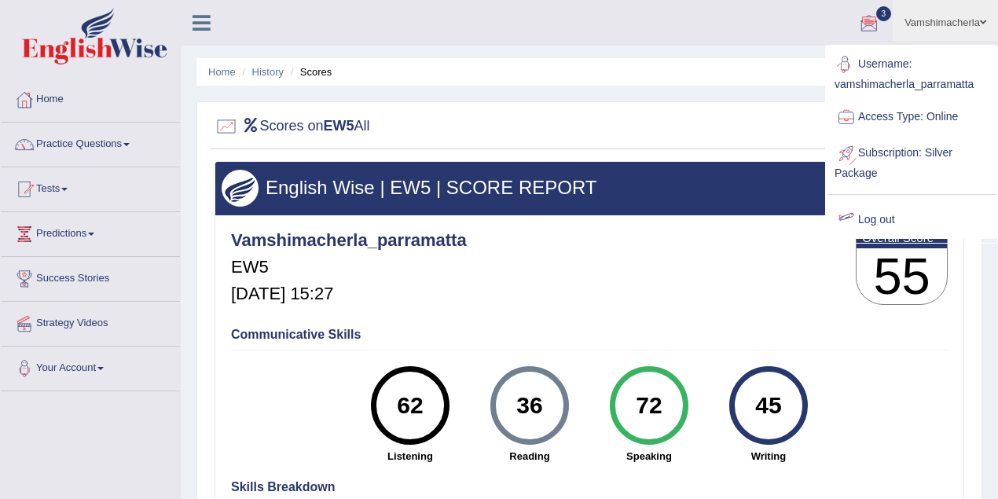
click at [890, 219] on link "Log out" at bounding box center [912, 220] width 170 height 36
